Goal: Task Accomplishment & Management: Manage account settings

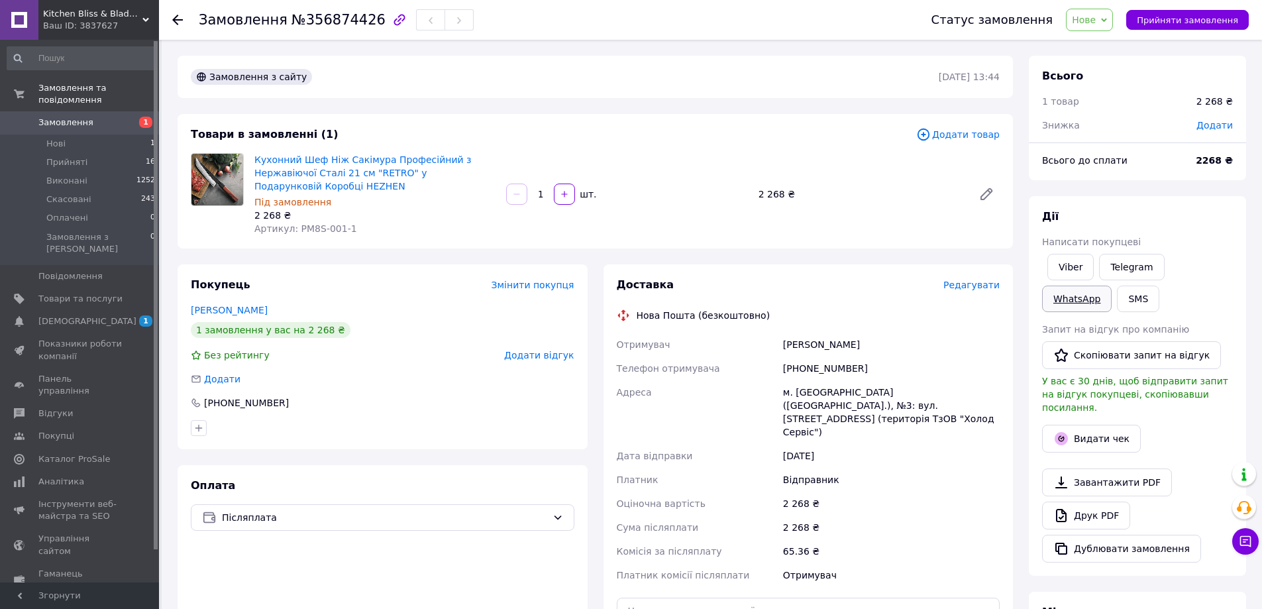
click at [1112, 286] on link "WhatsApp" at bounding box center [1077, 299] width 70 height 26
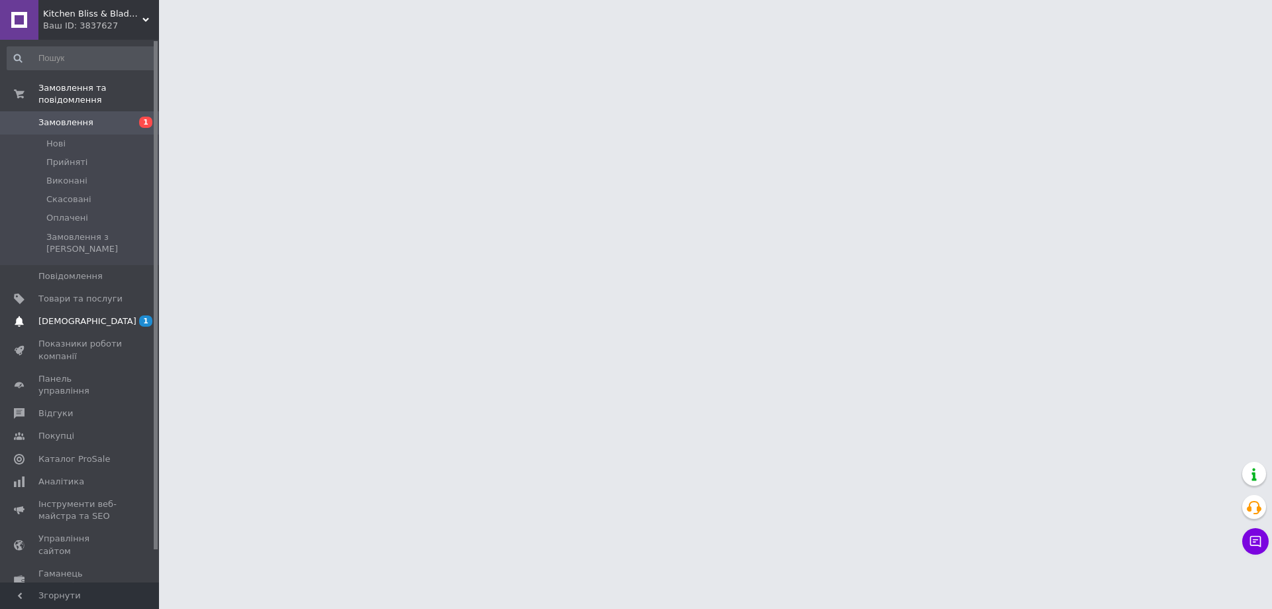
click at [63, 310] on link "[DEMOGRAPHIC_DATA] 1 0" at bounding box center [81, 321] width 163 height 23
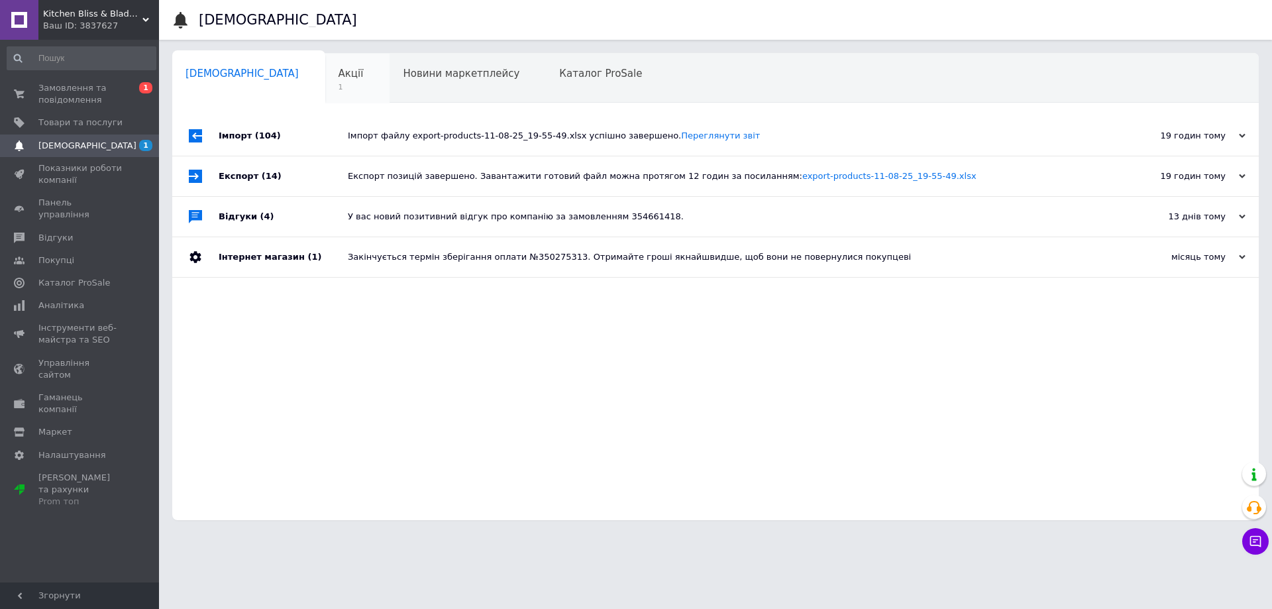
click at [339, 85] on span "1" at bounding box center [351, 87] width 25 height 10
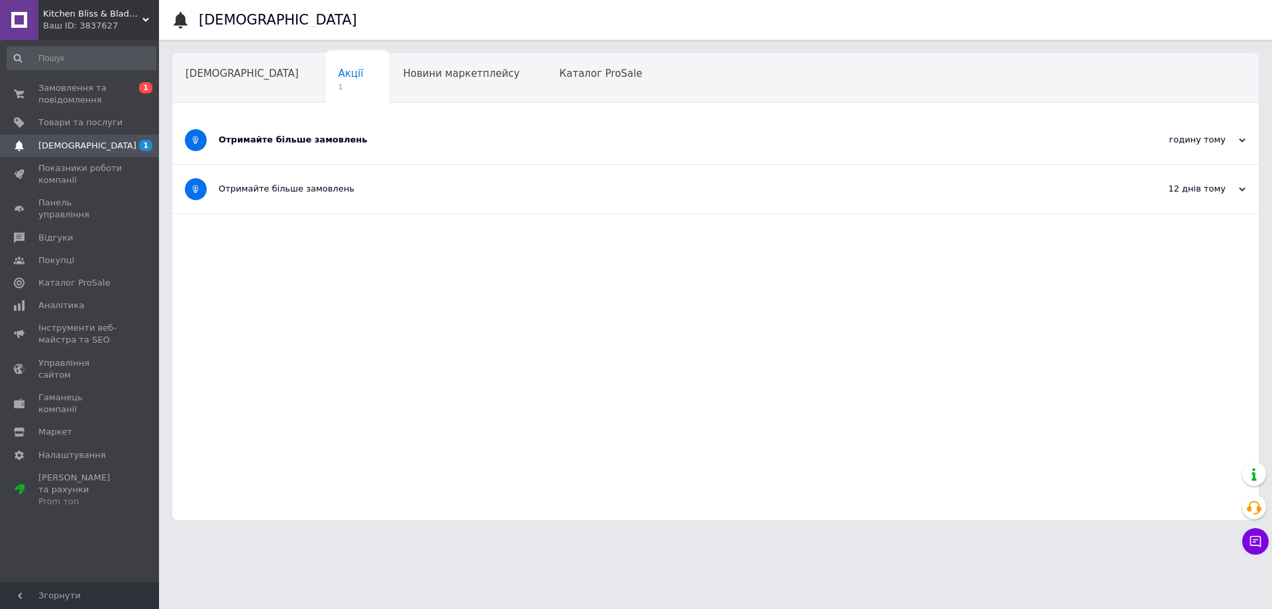
click at [284, 140] on div "Отримайте більше замовлень" at bounding box center [666, 140] width 894 height 12
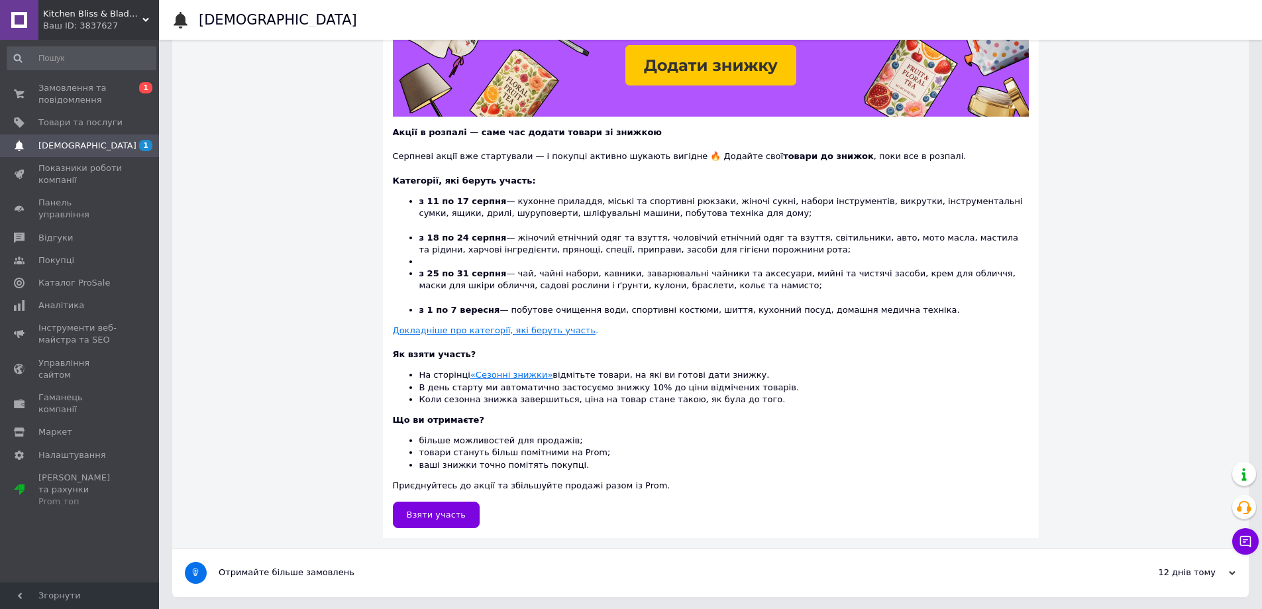
scroll to position [235, 0]
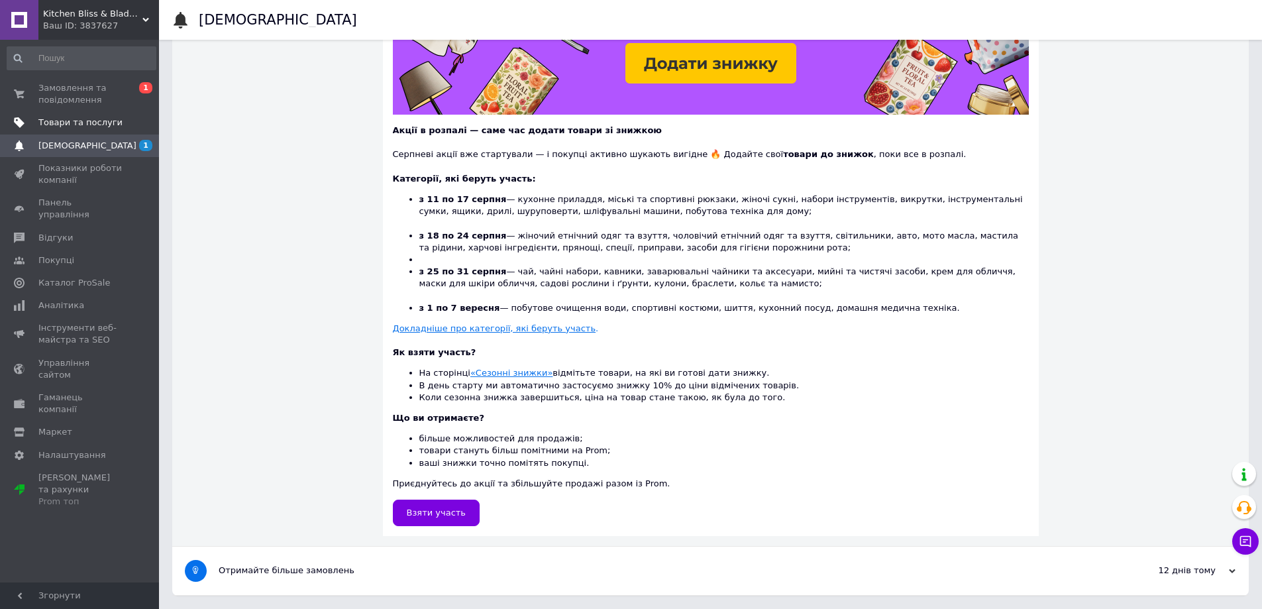
click at [101, 121] on span "Товари та послуги" at bounding box center [80, 123] width 84 height 12
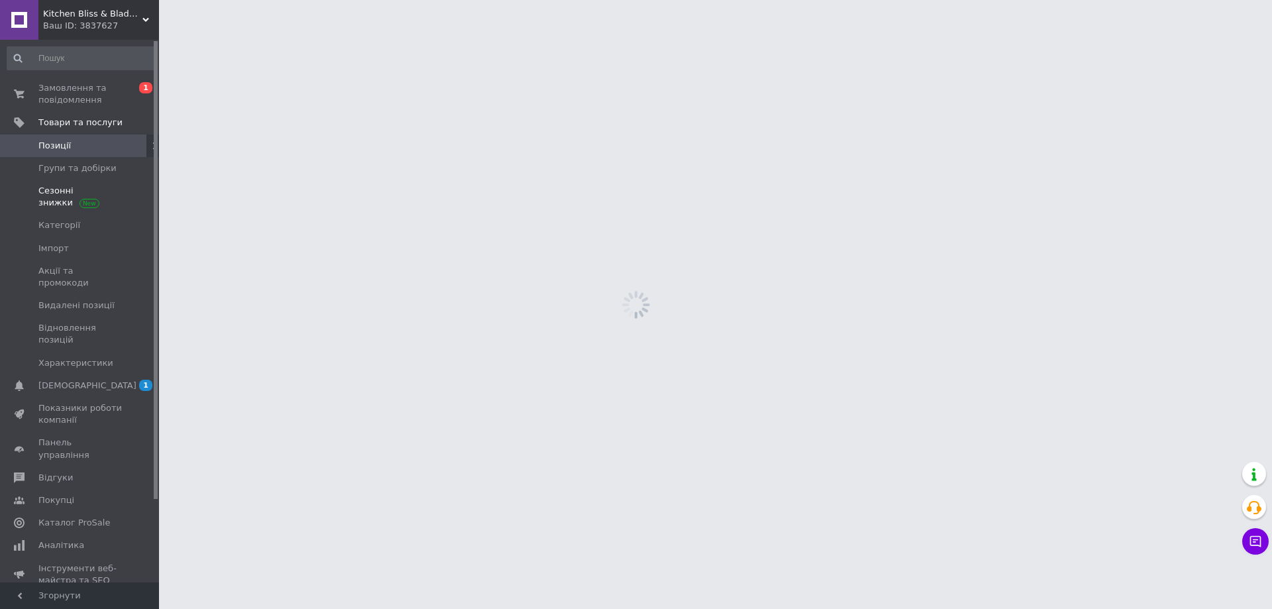
click at [69, 195] on span "Сезонні знижки" at bounding box center [80, 197] width 84 height 24
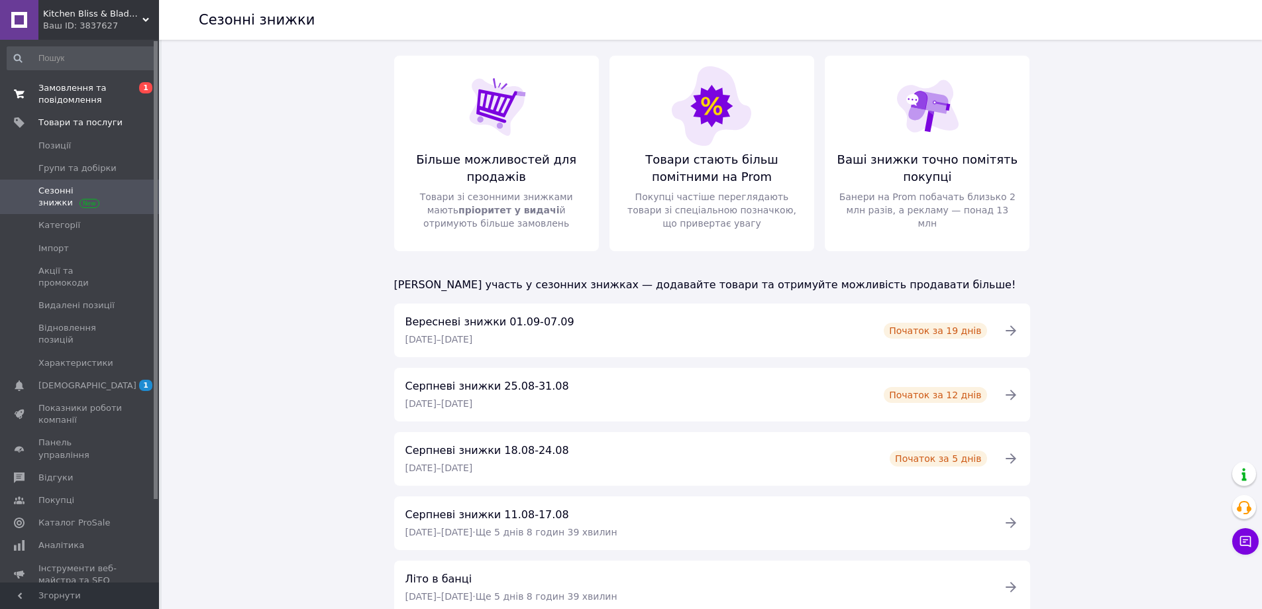
click at [91, 98] on span "Замовлення та повідомлення" at bounding box center [80, 94] width 84 height 24
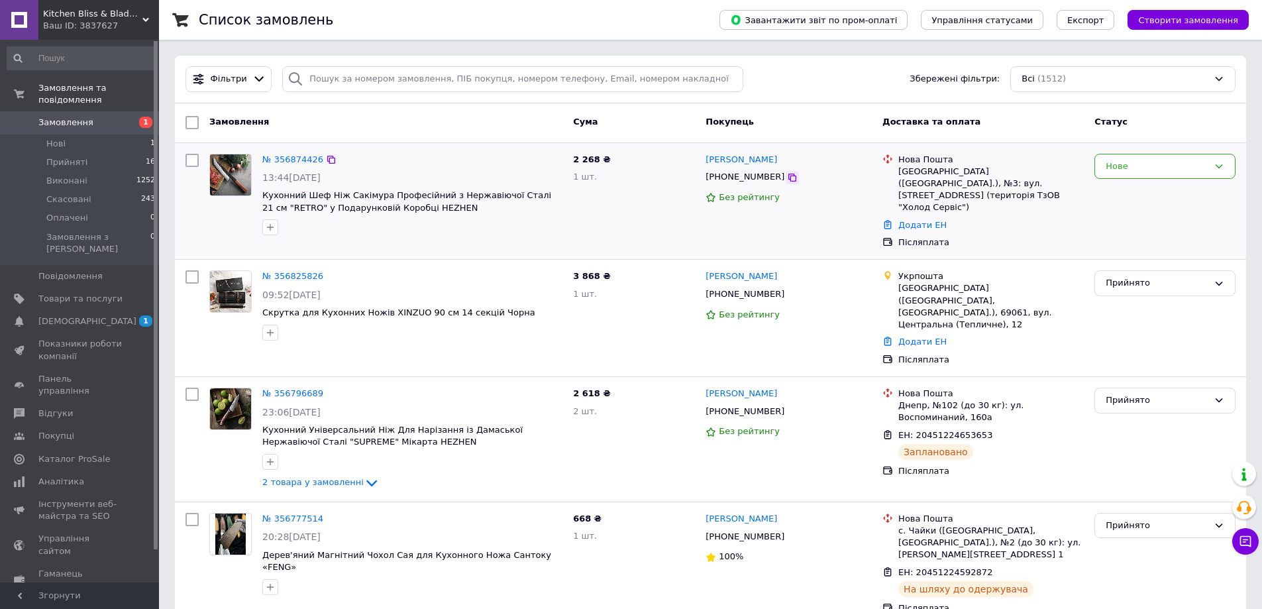
click at [786, 177] on div at bounding box center [792, 177] width 13 height 13
click at [787, 177] on icon at bounding box center [792, 177] width 11 height 11
click at [79, 293] on span "Товари та послуги" at bounding box center [80, 299] width 84 height 12
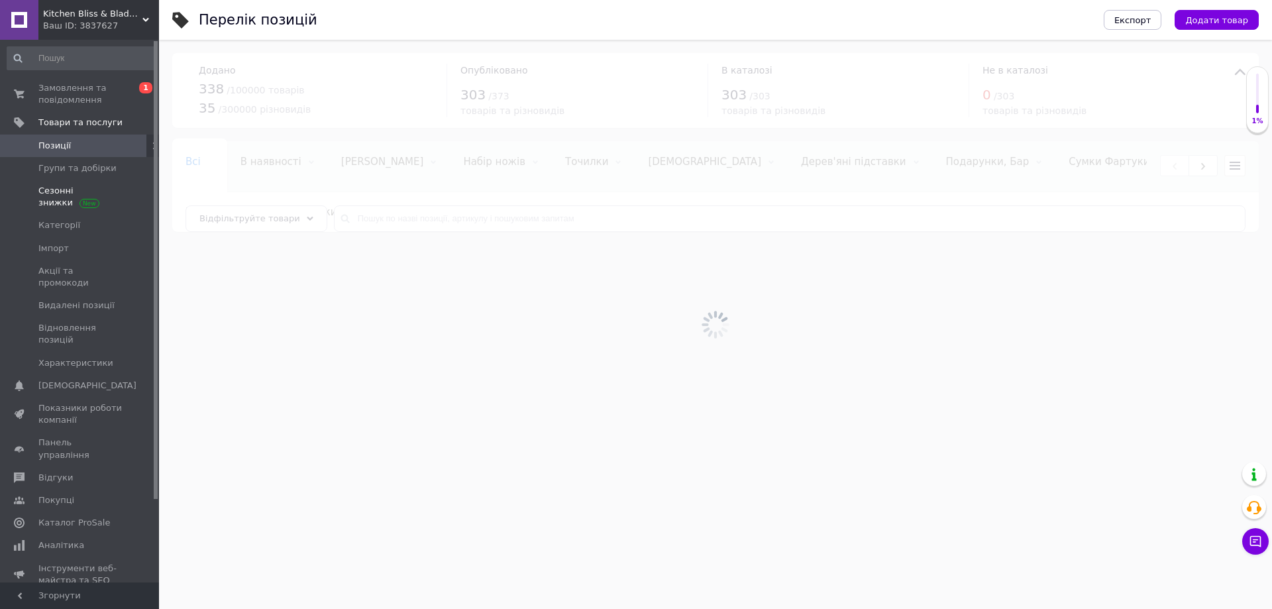
click at [102, 188] on span "Сезонні знижки" at bounding box center [80, 197] width 84 height 24
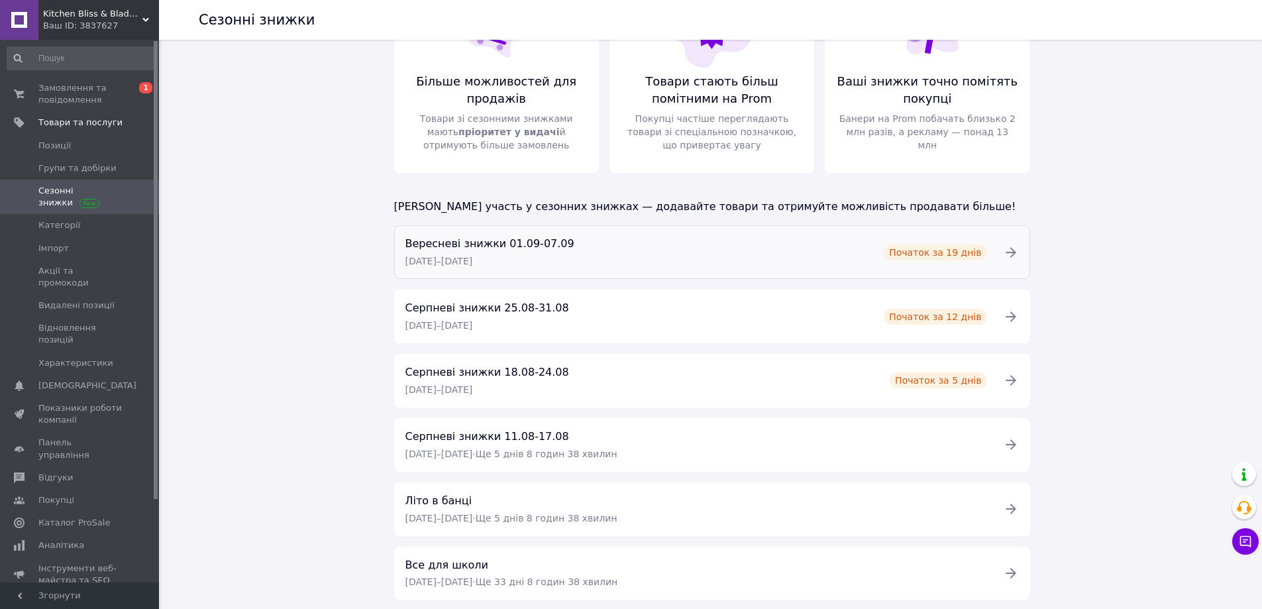
scroll to position [117, 0]
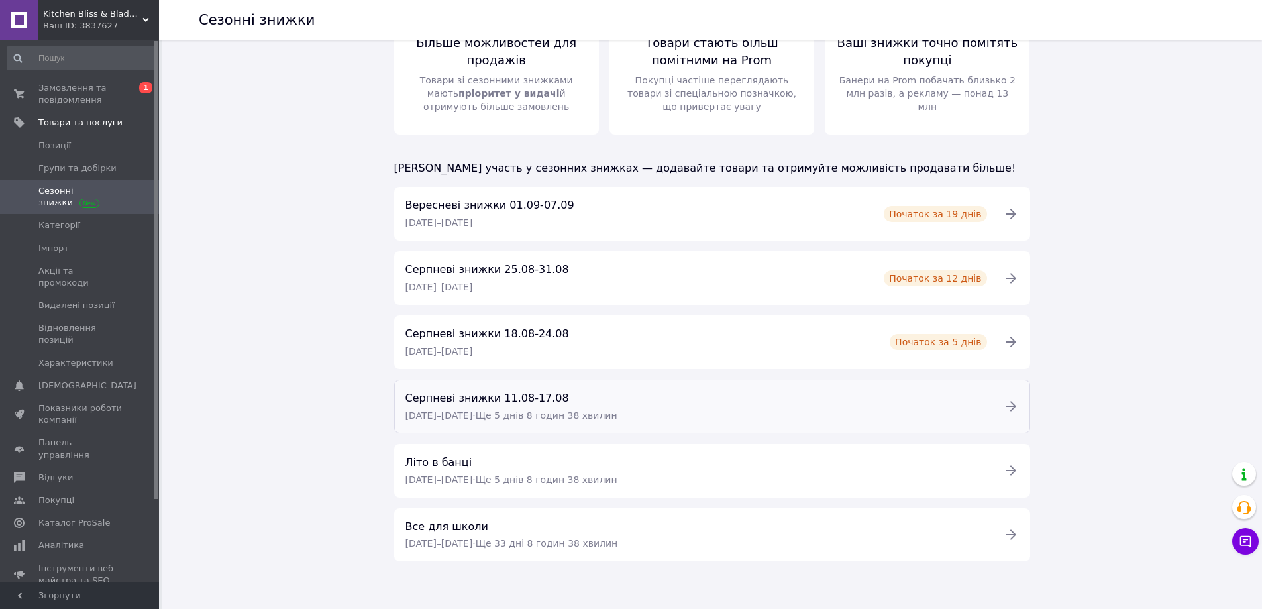
click at [614, 396] on div "Серпневі знижки 11.08-17.08" at bounding box center [511, 398] width 212 height 15
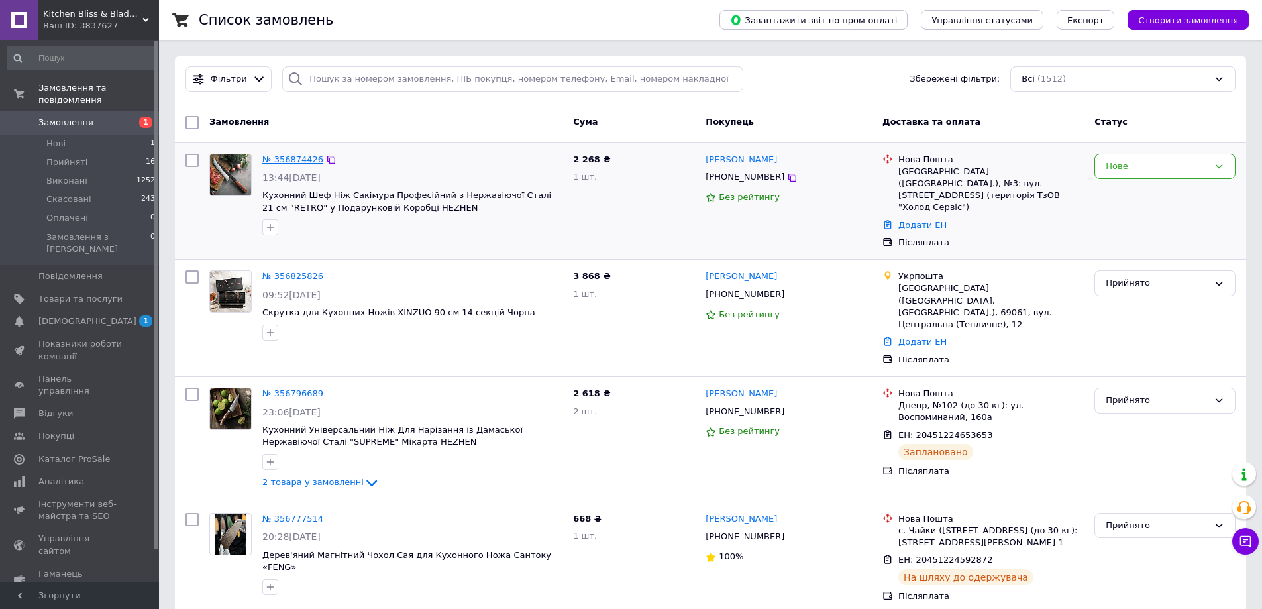
click at [275, 155] on link "№ 356874426" at bounding box center [292, 159] width 61 height 10
click at [86, 315] on span "[DEMOGRAPHIC_DATA]" at bounding box center [87, 321] width 98 height 12
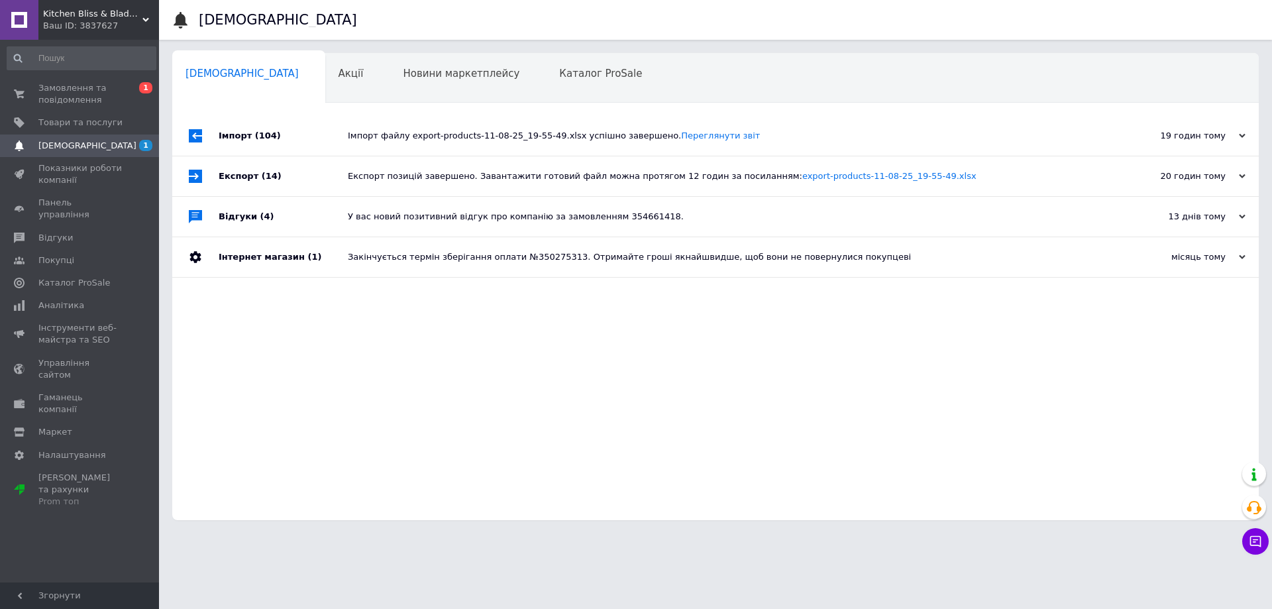
click at [438, 120] on div "Імпорт файлу export-products-11-08-25_19-55-49.xlsx успішно завершено. Переглян…" at bounding box center [730, 136] width 765 height 40
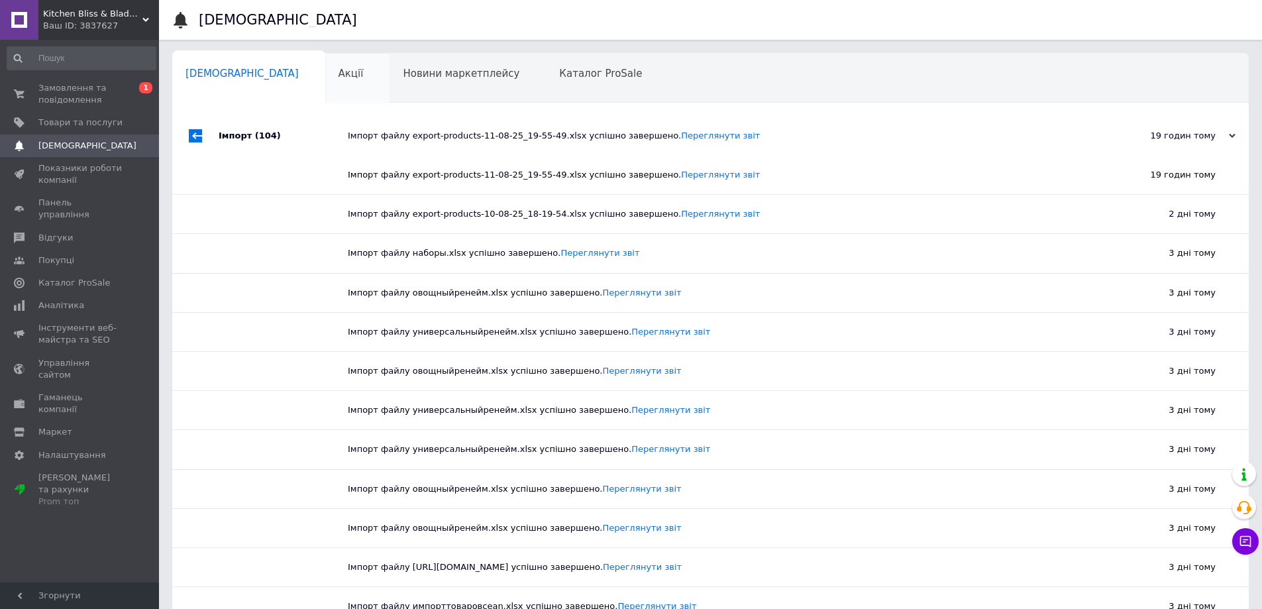
click at [339, 74] on span "Акції" at bounding box center [351, 74] width 25 height 12
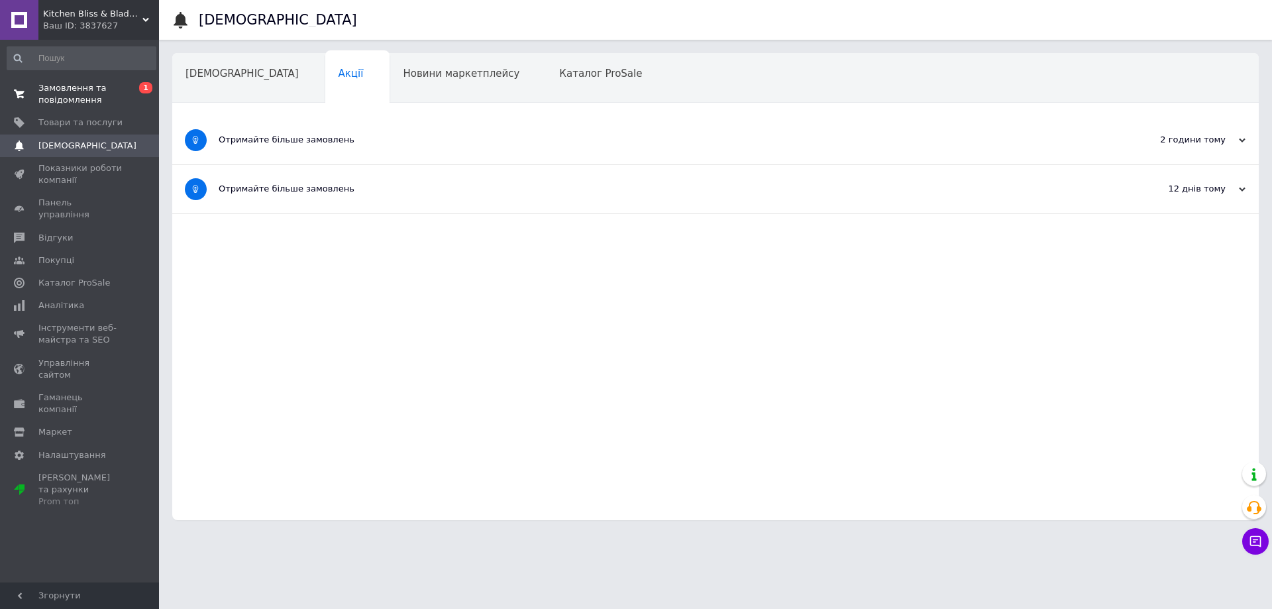
click at [79, 85] on span "Замовлення та повідомлення" at bounding box center [80, 94] width 84 height 24
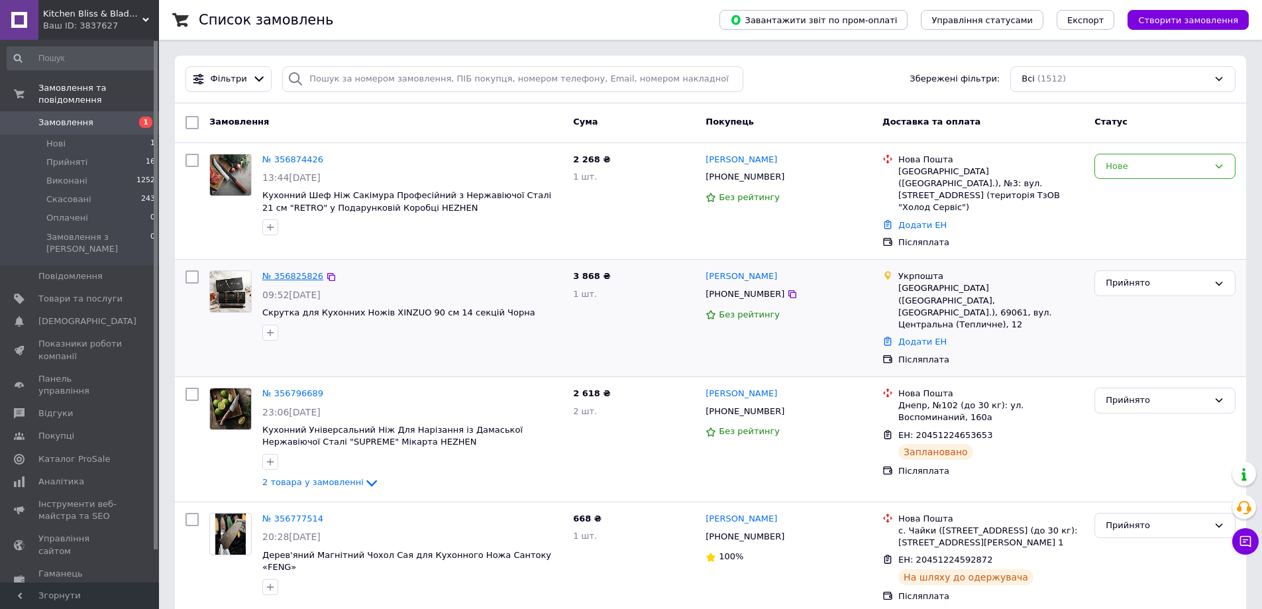
click at [271, 271] on link "№ 356825826" at bounding box center [292, 276] width 61 height 10
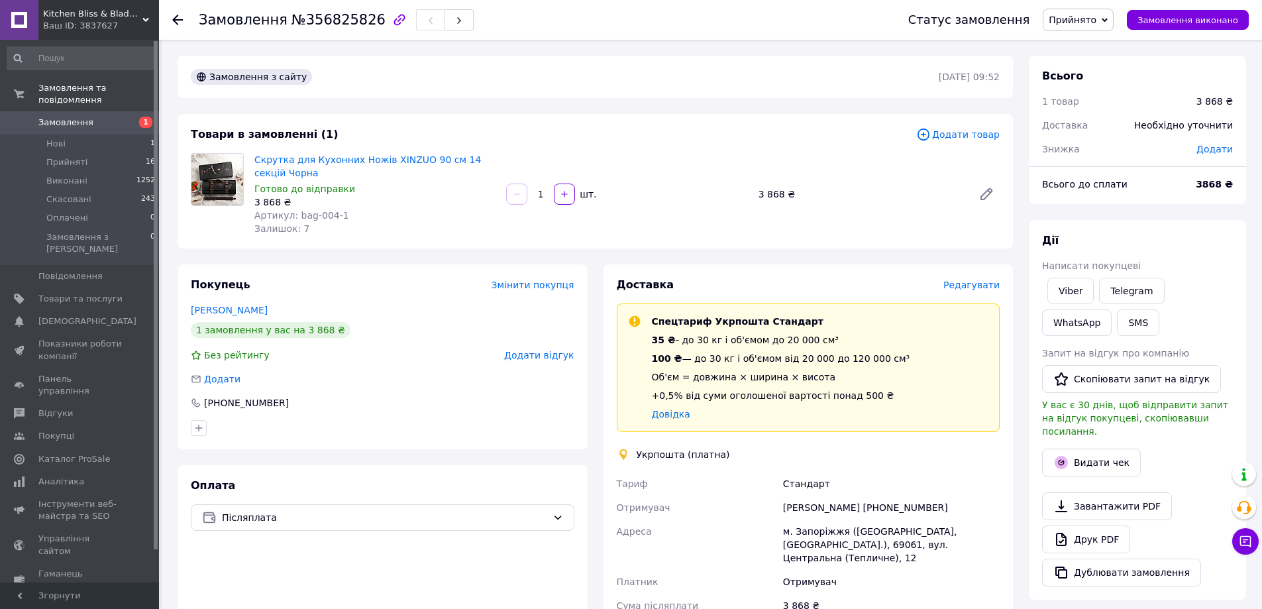
click at [959, 292] on div "Доставка Редагувати" at bounding box center [809, 285] width 384 height 15
click at [967, 287] on span "Редагувати" at bounding box center [971, 285] width 56 height 11
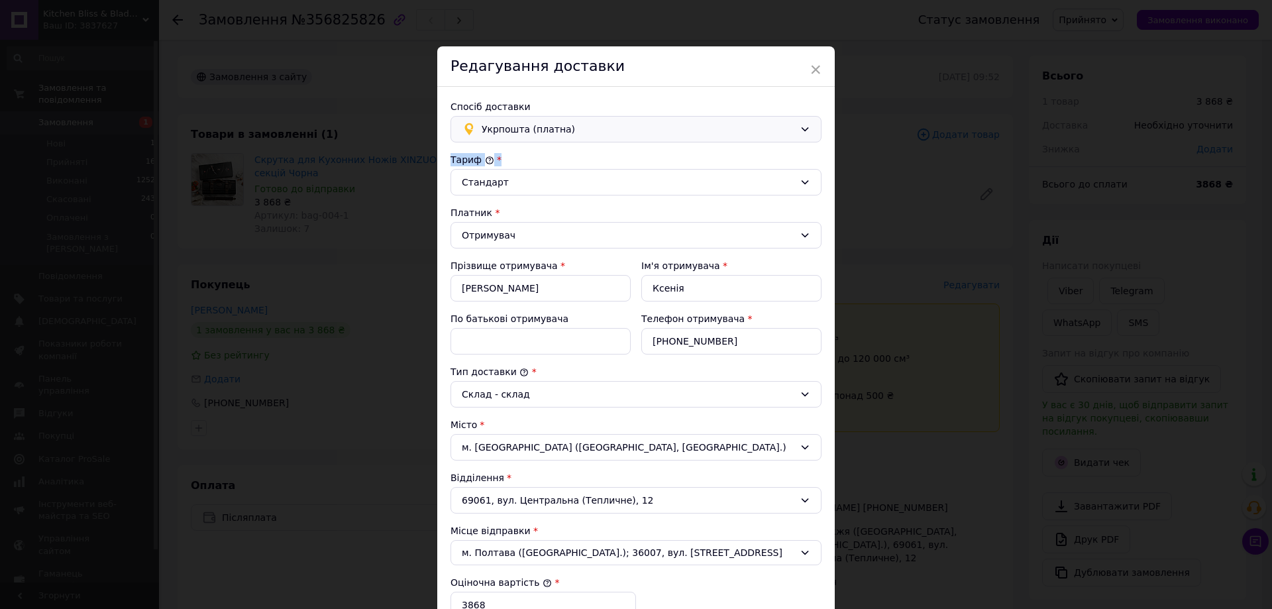
click at [585, 140] on div "Спосіб доставки Укрпошта (платна) Тариф * Стандарт Платник * Отримувач Прізвище…" at bounding box center [635, 475] width 397 height 776
click at [596, 136] on span "Укрпошта (платна)" at bounding box center [638, 129] width 313 height 15
click at [579, 158] on span "Нова Пошта (безкоштовно)" at bounding box center [646, 157] width 329 height 13
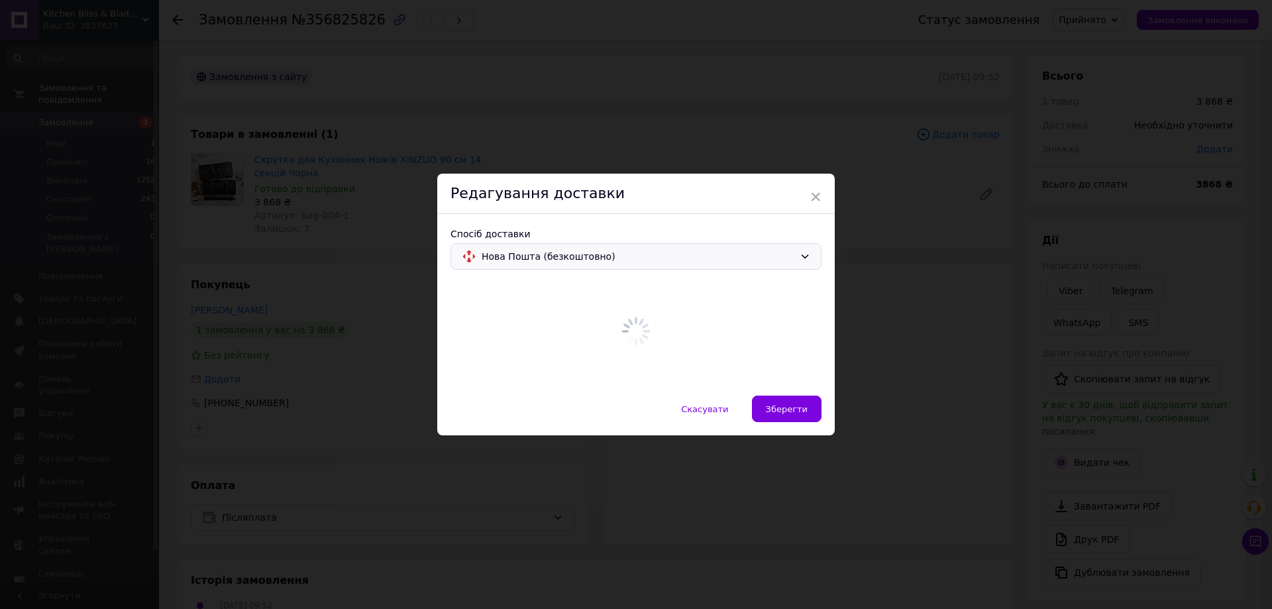
click at [802, 434] on div "× Редагування доставки Спосіб доставки Нова Пошта (безкоштовно) Скасувати   Збе…" at bounding box center [635, 305] width 397 height 262
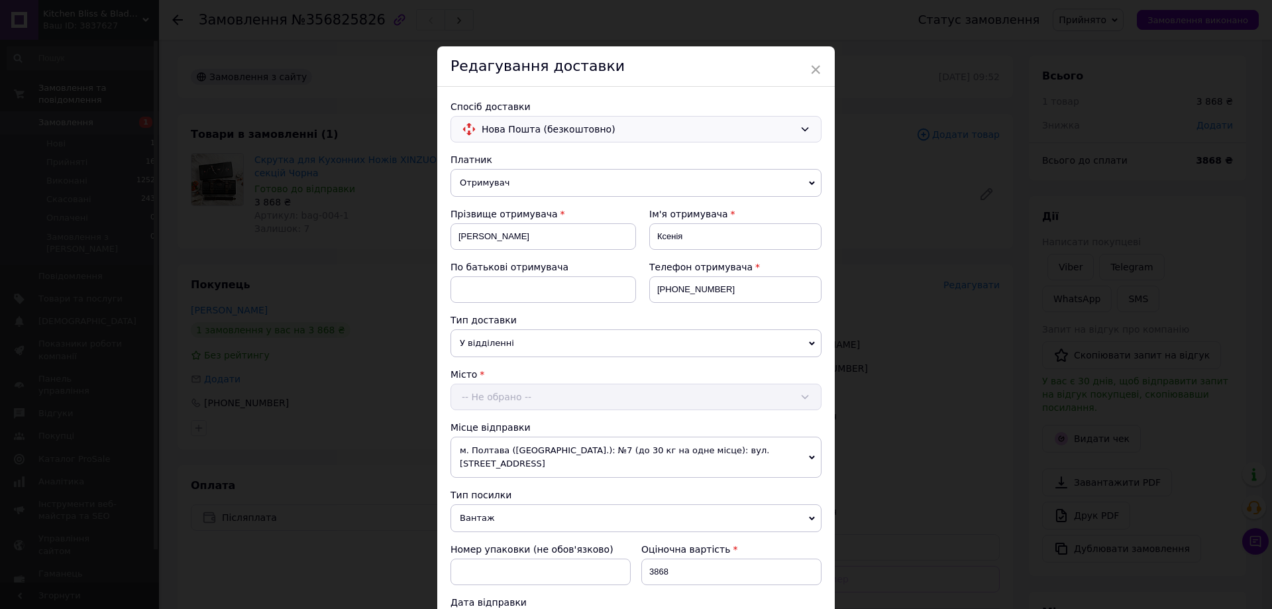
click at [808, 413] on div "Платник Отримувач Відправник Прізвище отримувача [PERSON_NAME] Ім'я отримувача …" at bounding box center [635, 593] width 371 height 880
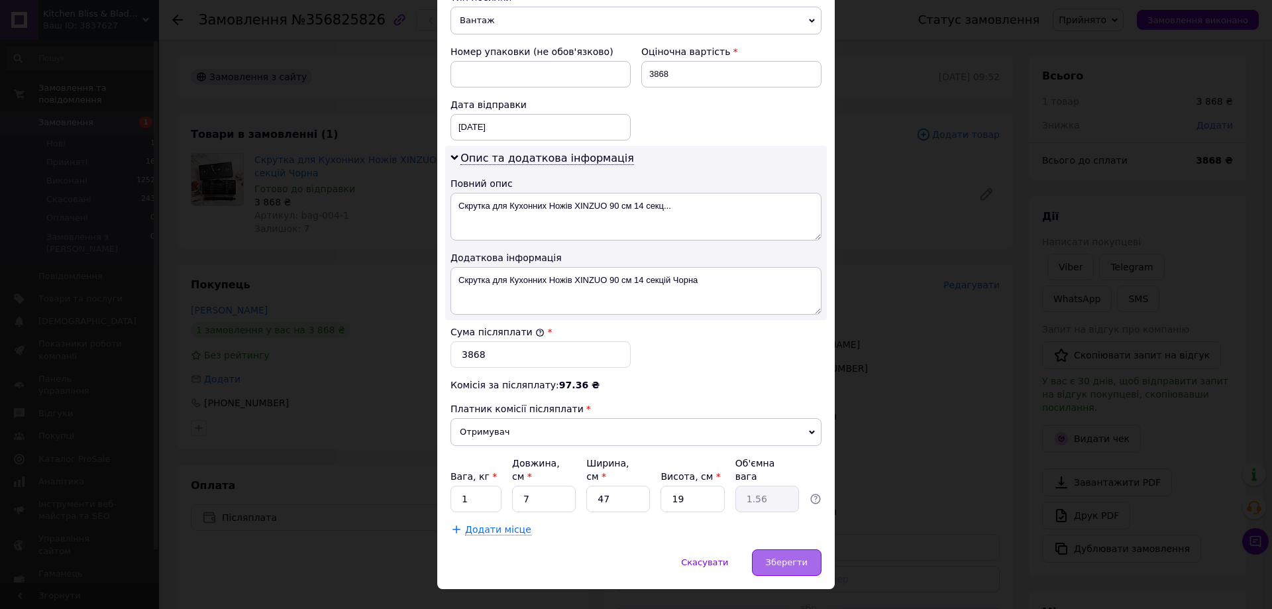
click at [778, 549] on div "Зберегти" at bounding box center [787, 562] width 70 height 26
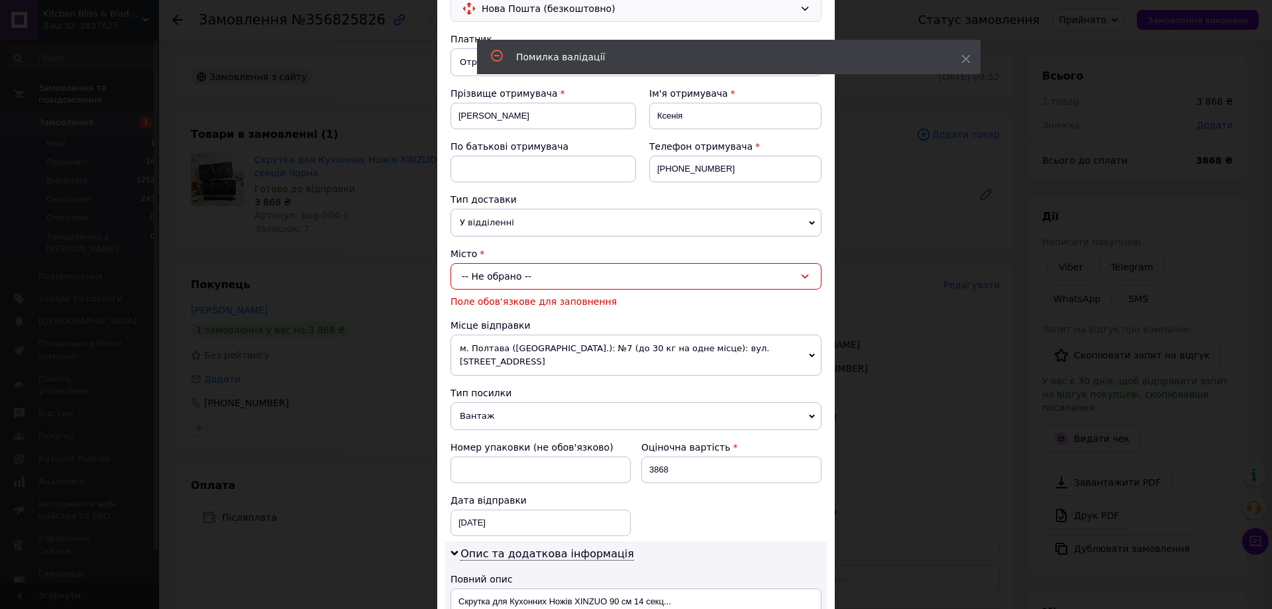
scroll to position [119, 0]
click at [630, 268] on div "-- Не обрано --" at bounding box center [635, 278] width 371 height 26
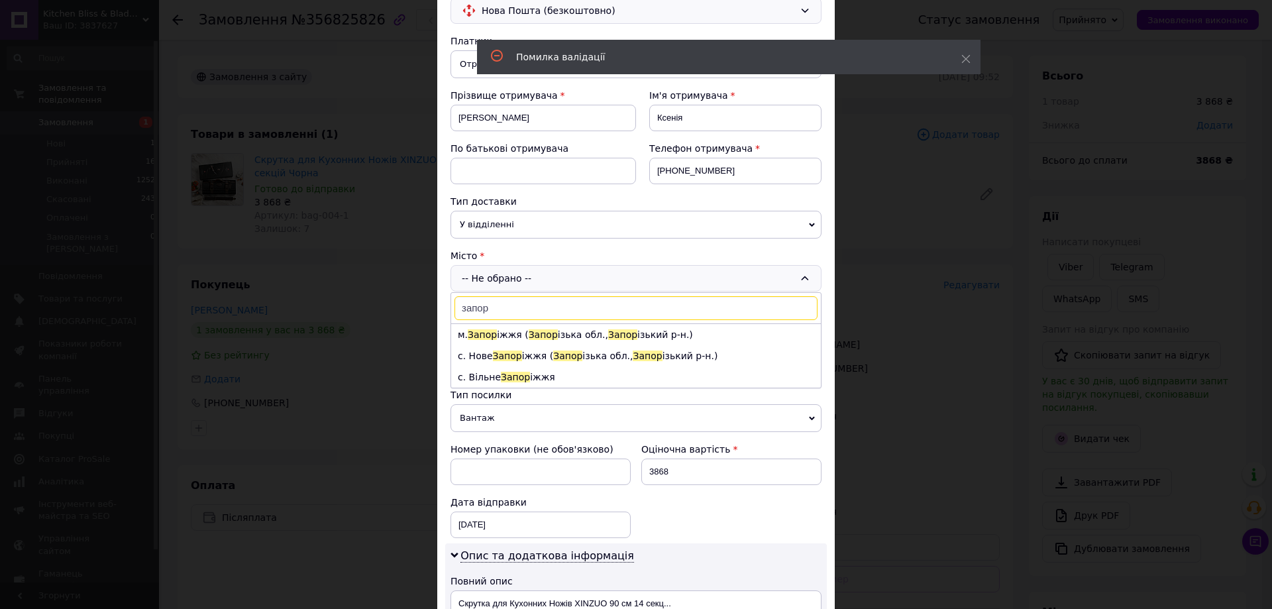
type input "запор"
click at [505, 333] on li "м. Запор іжжя ( Запор ізька обл., Запор ізький р-н.)" at bounding box center [636, 334] width 370 height 21
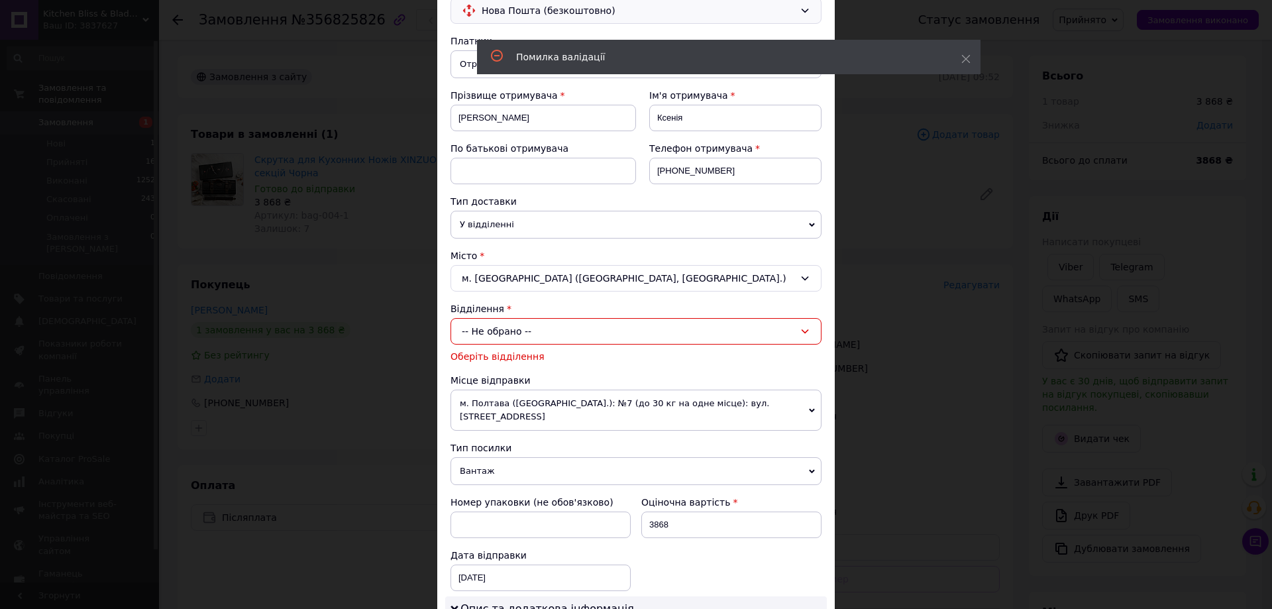
click at [612, 327] on div "-- Не обрано --" at bounding box center [635, 331] width 371 height 26
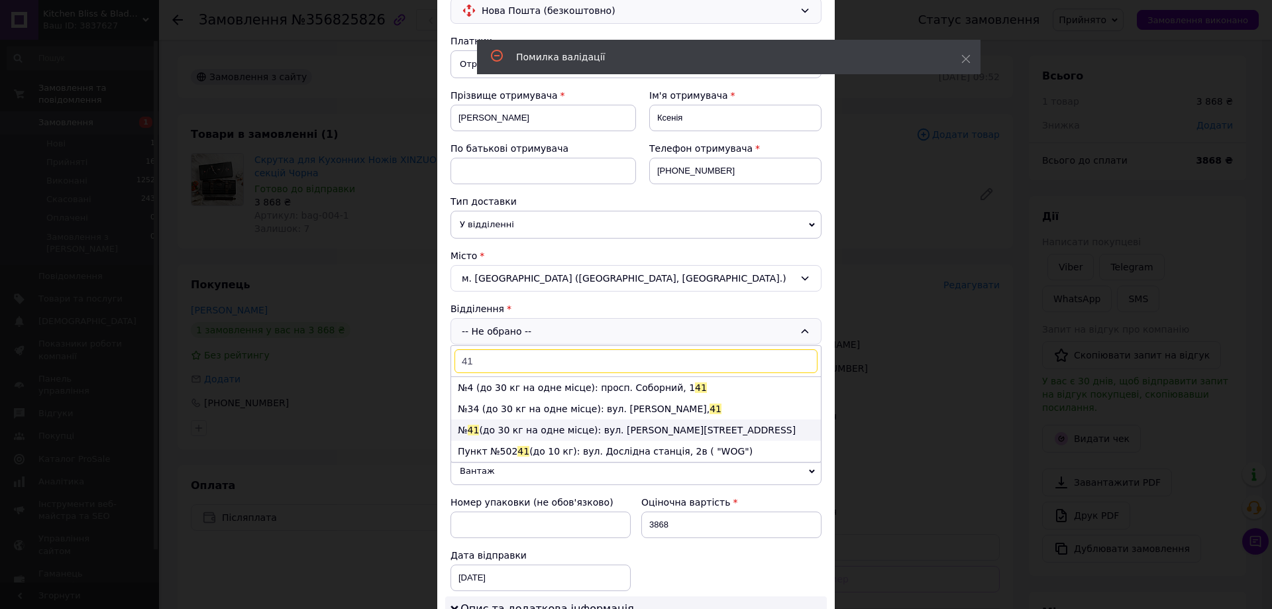
type input "41"
click at [494, 431] on li "№ 41 (до 30 кг на одне місце): вул. [PERSON_NAME][STREET_ADDRESS]" at bounding box center [636, 429] width 370 height 21
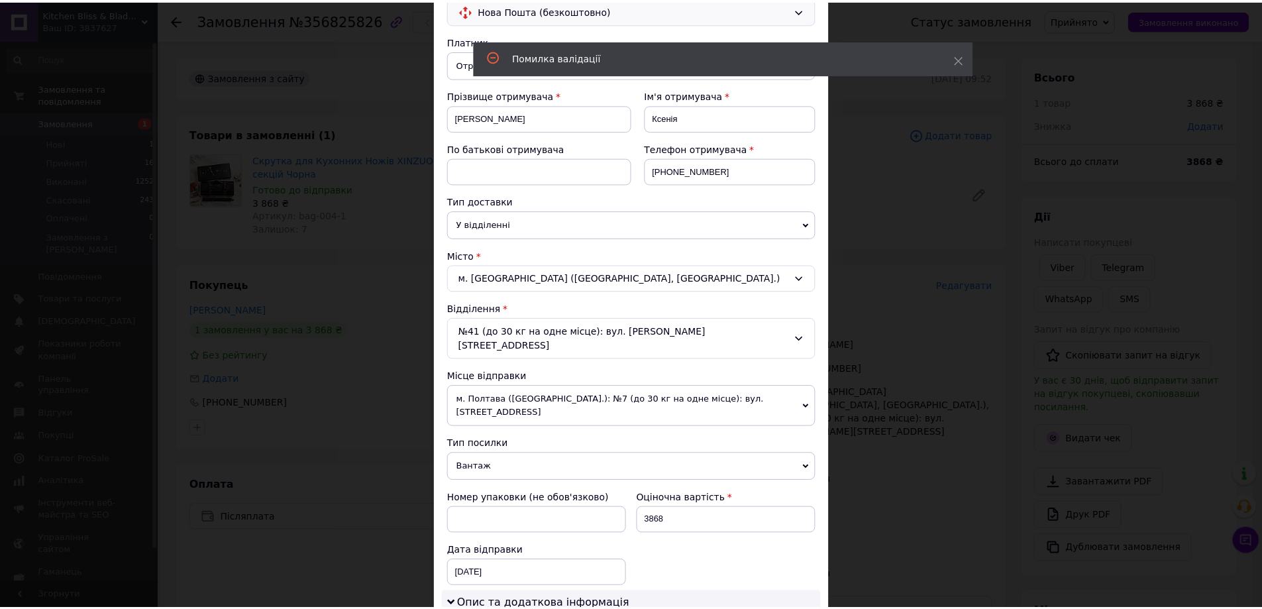
scroll to position [551, 0]
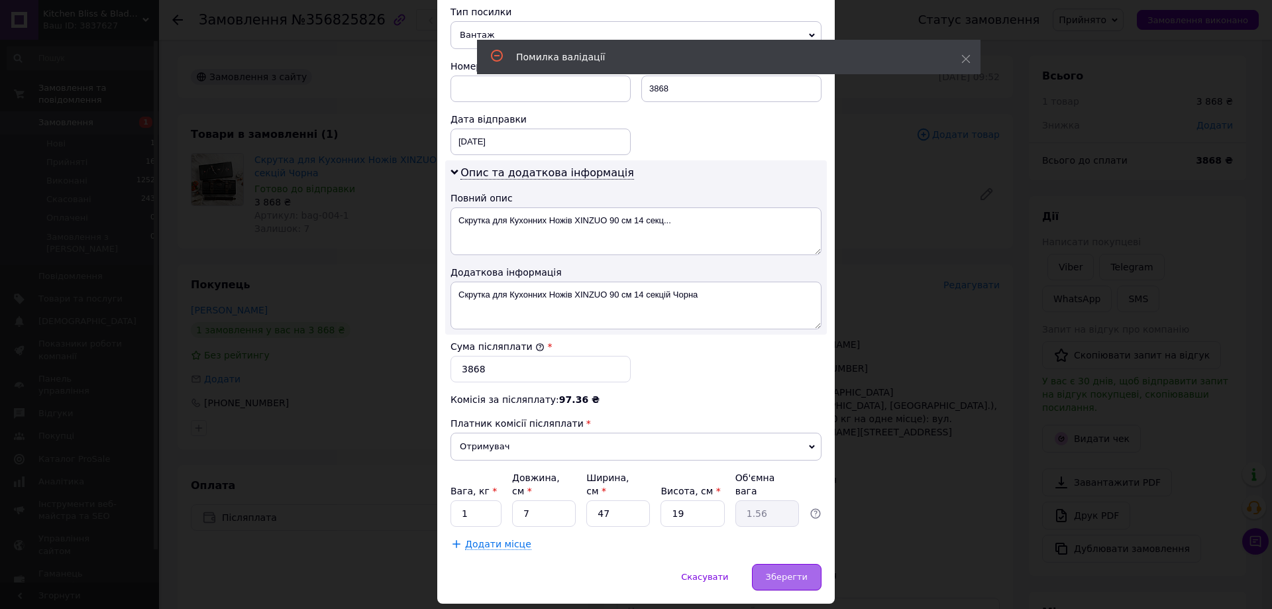
click at [786, 572] on span "Зберегти" at bounding box center [787, 577] width 42 height 10
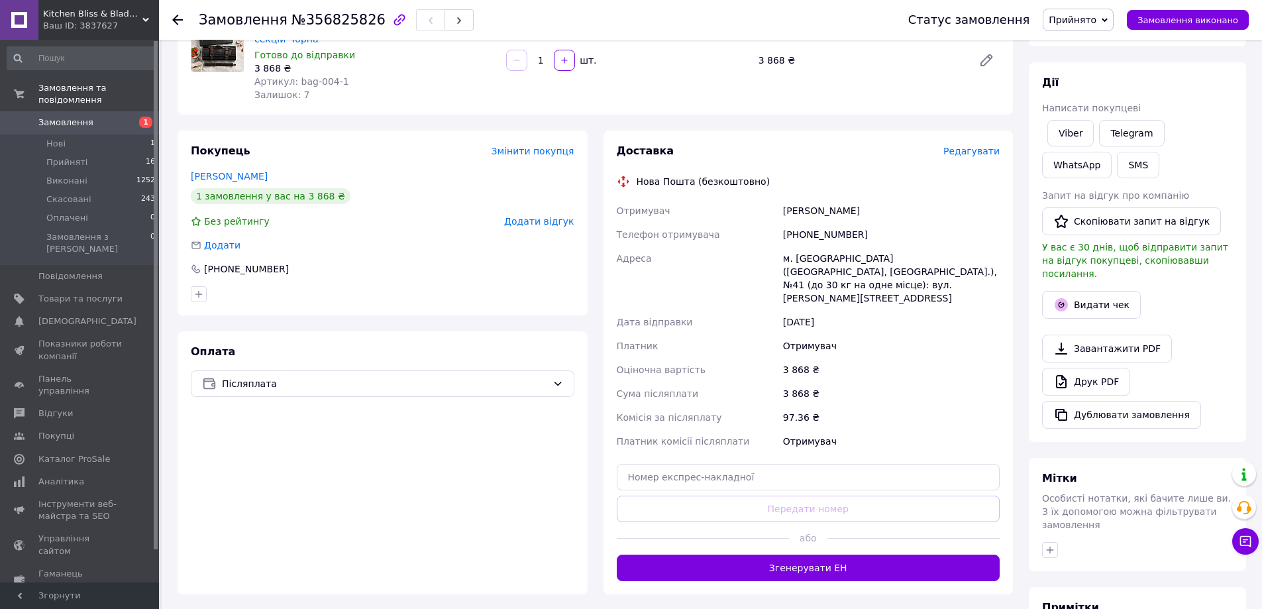
scroll to position [199, 0]
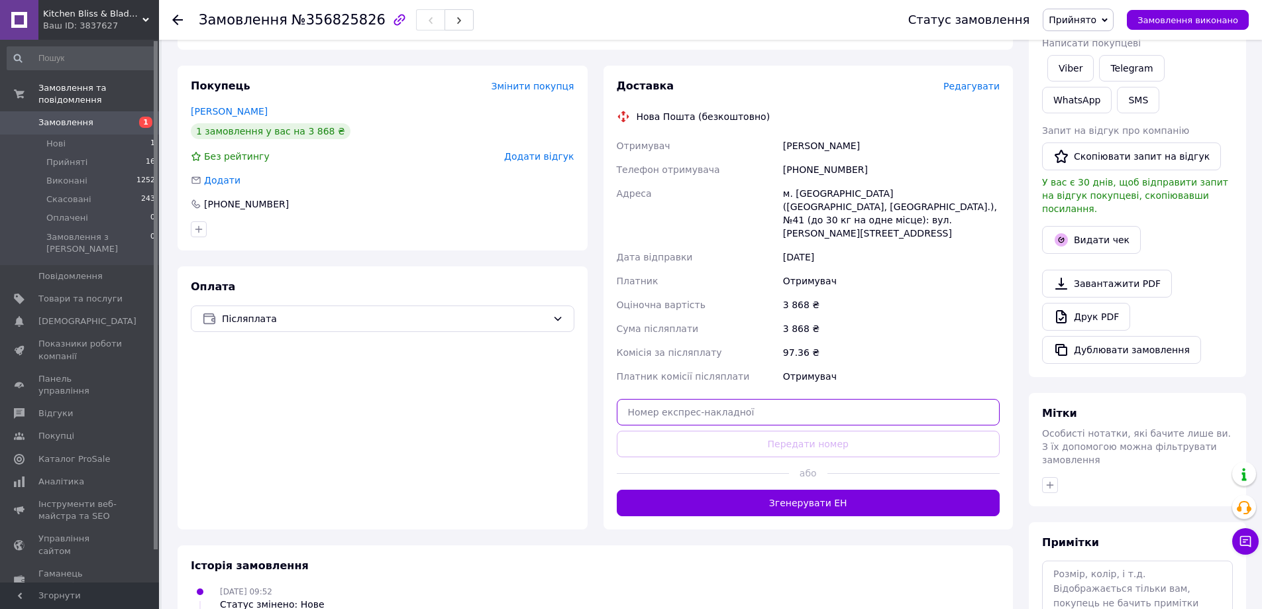
click at [818, 399] on input "text" at bounding box center [809, 412] width 384 height 26
paste input "20451224909998"
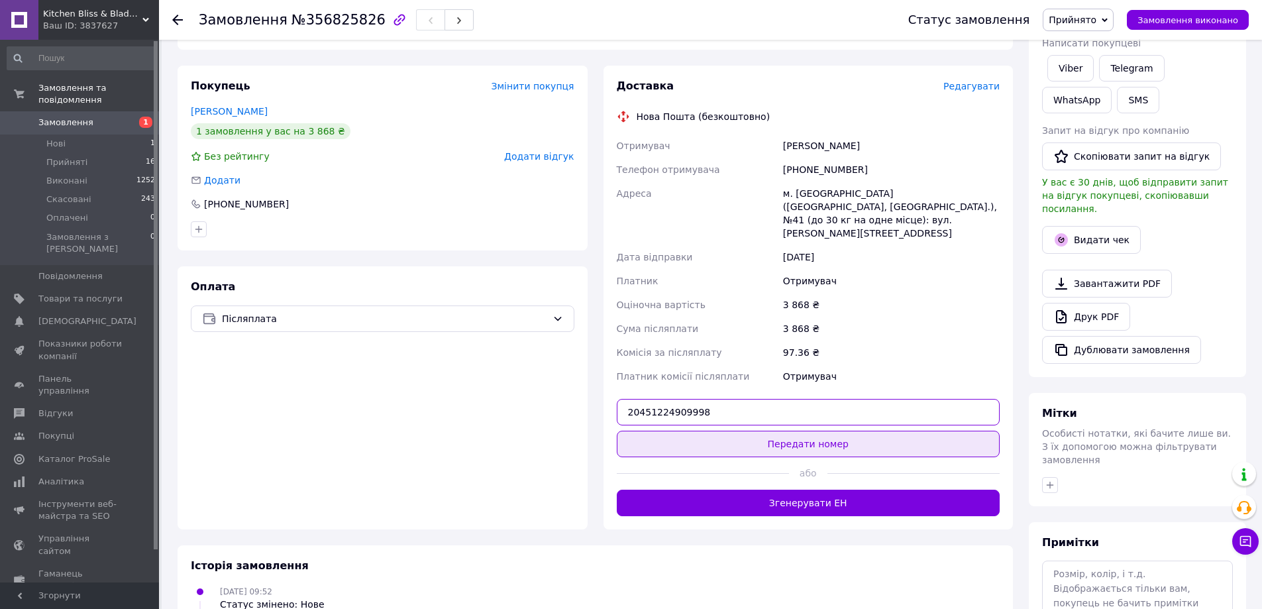
type input "20451224909998"
click at [812, 431] on button "Передати номер" at bounding box center [809, 444] width 384 height 26
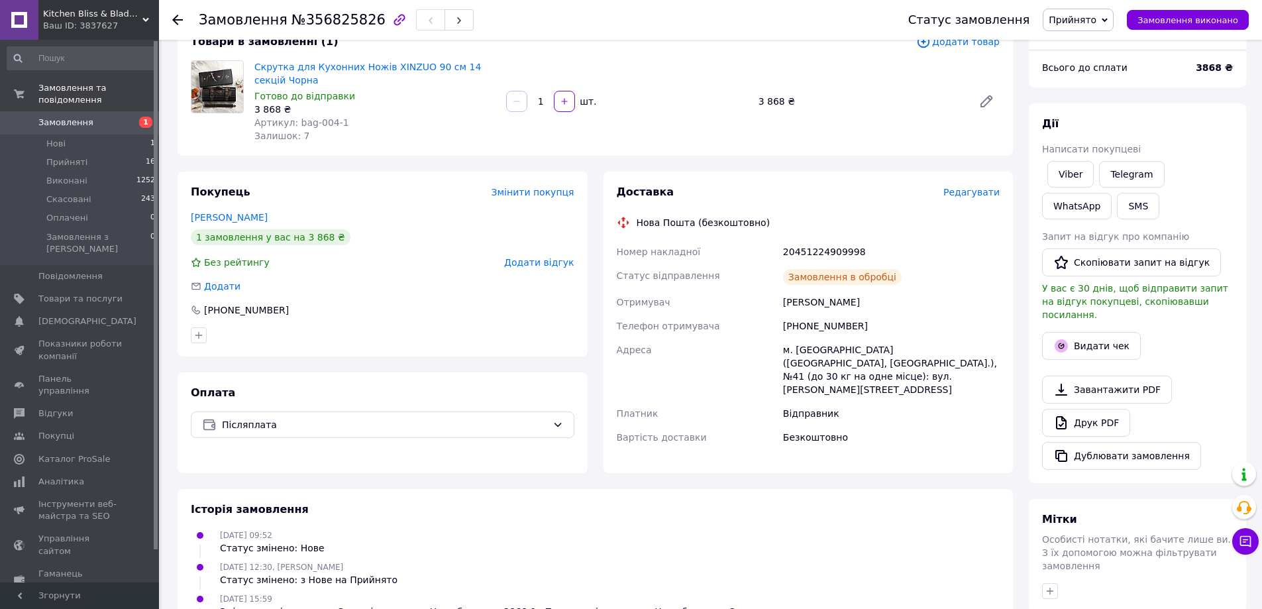
scroll to position [0, 0]
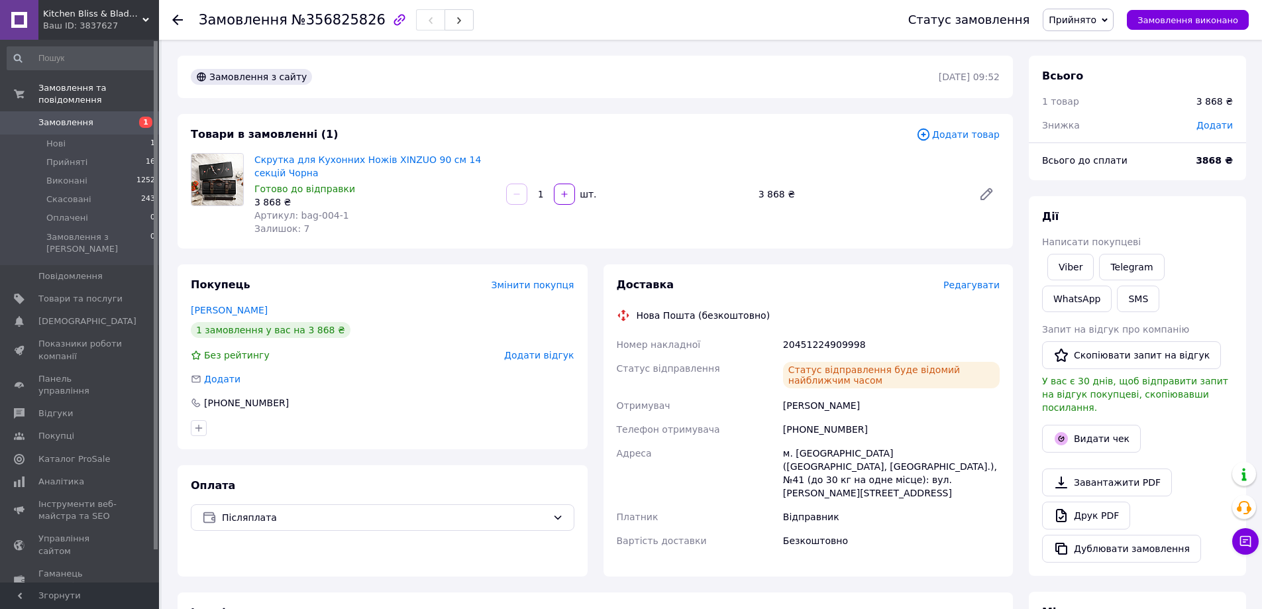
click at [54, 117] on span "Замовлення" at bounding box center [65, 123] width 55 height 12
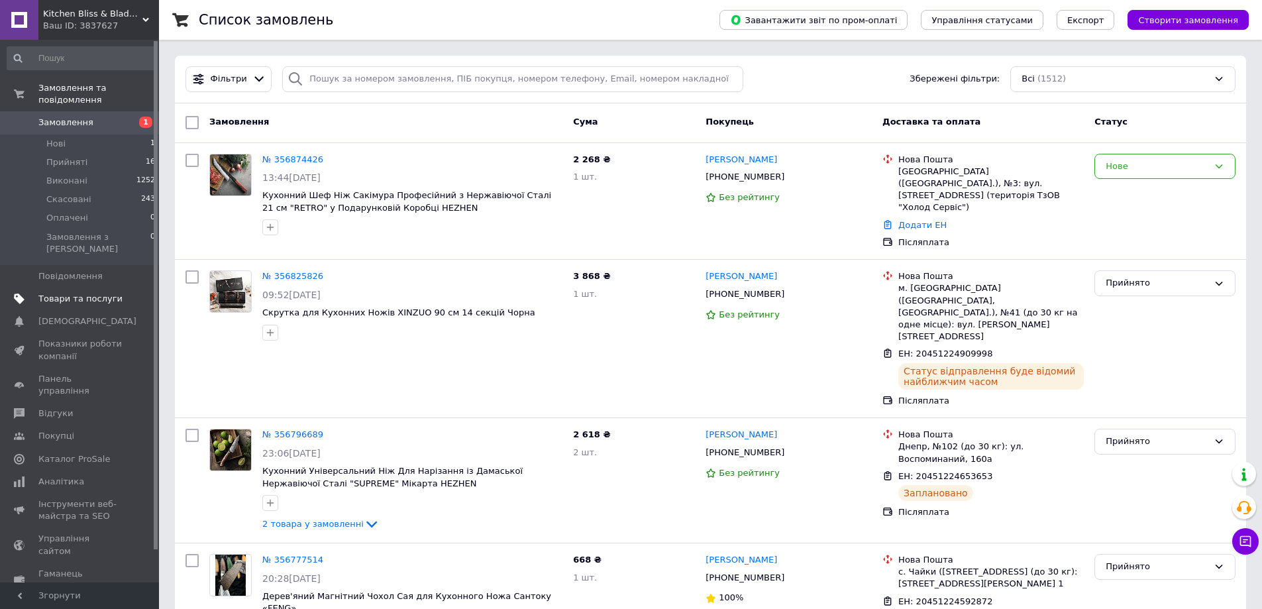
click at [84, 293] on span "Товари та послуги" at bounding box center [80, 299] width 84 height 12
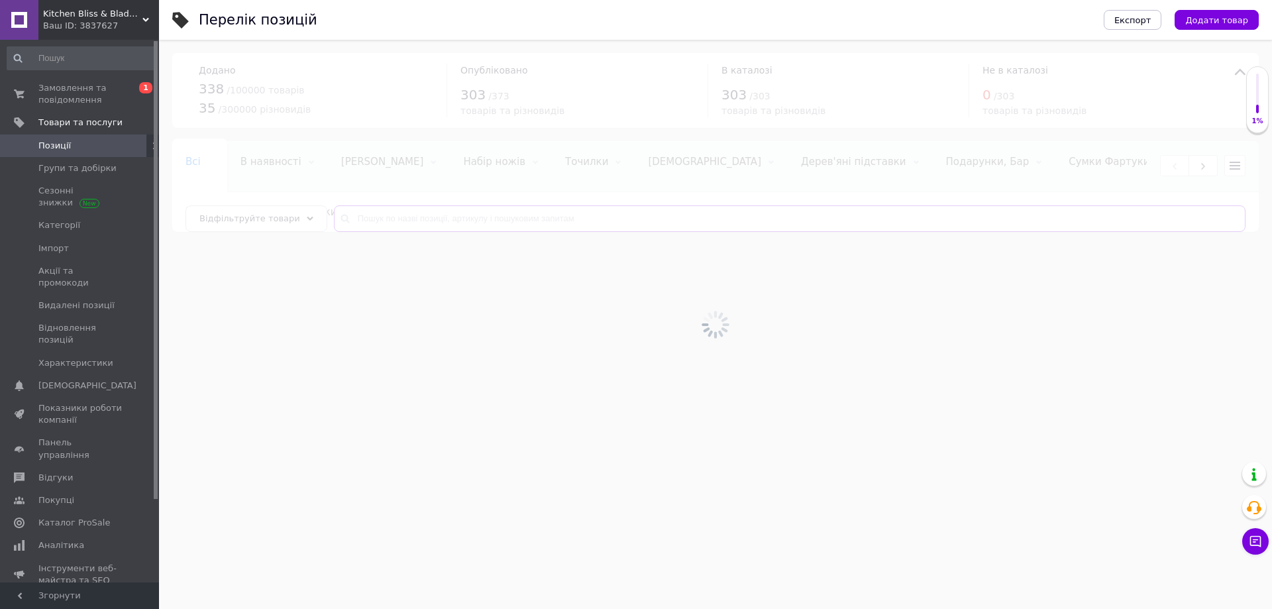
click at [454, 215] on input "text" at bounding box center [790, 218] width 912 height 26
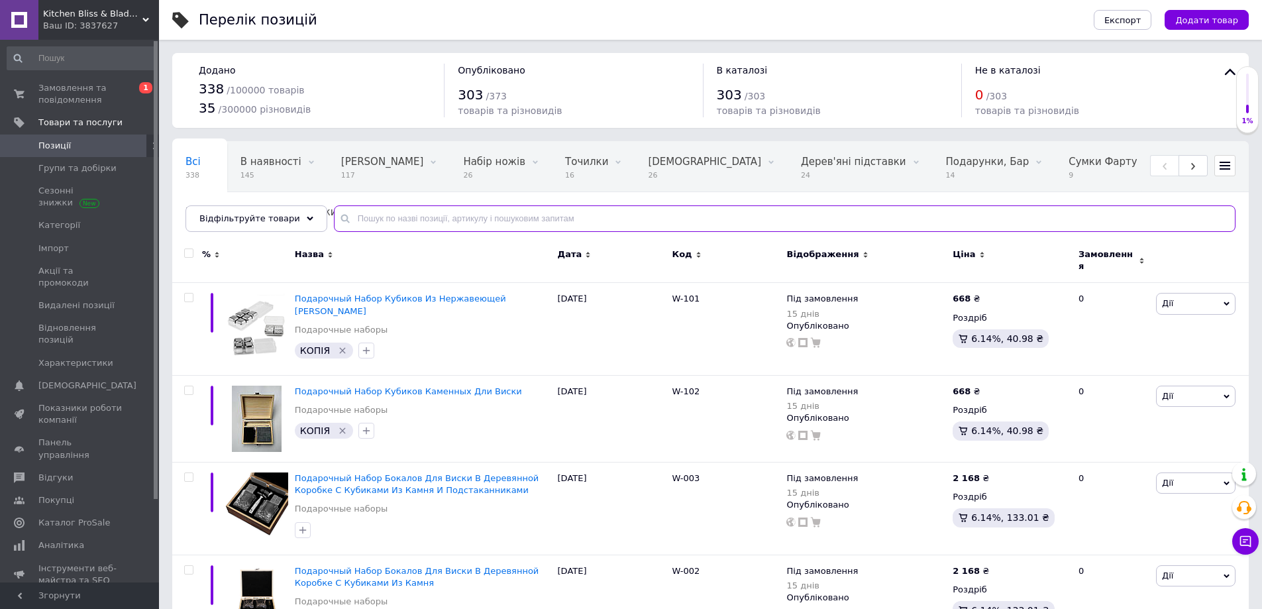
click at [454, 215] on input "text" at bounding box center [785, 218] width 902 height 26
type input "4768"
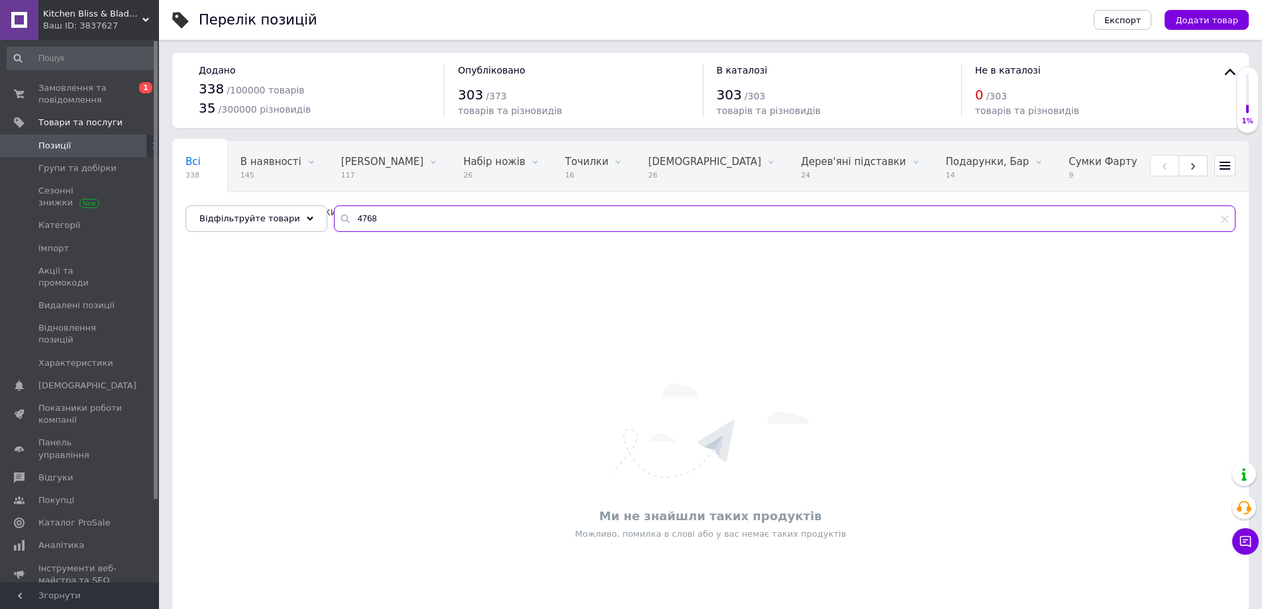
click at [365, 229] on input "4768" at bounding box center [785, 218] width 902 height 26
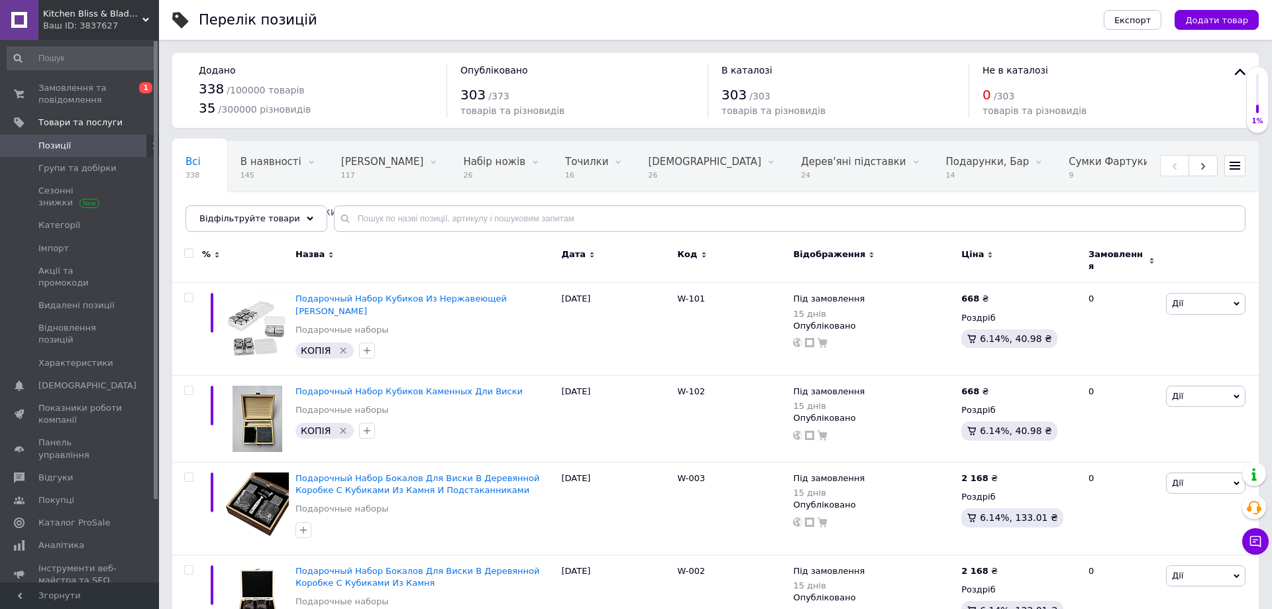
click at [362, 170] on div "[PERSON_NAME] 117" at bounding box center [389, 167] width 123 height 50
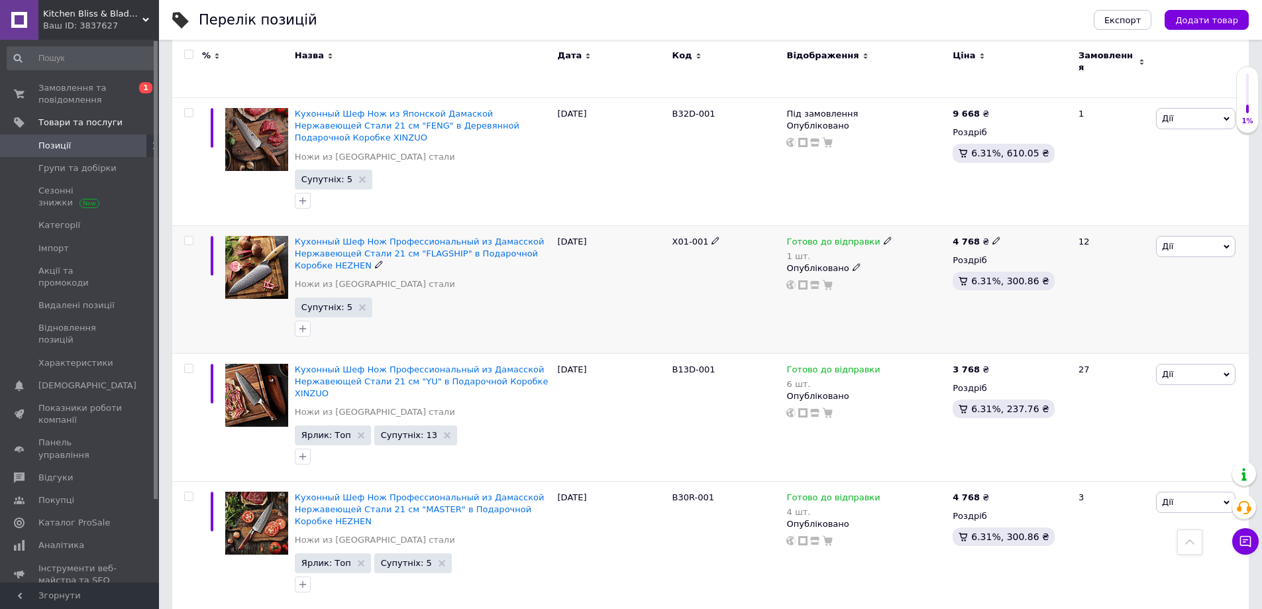
scroll to position [1921, 0]
